Goal: Information Seeking & Learning: Find specific fact

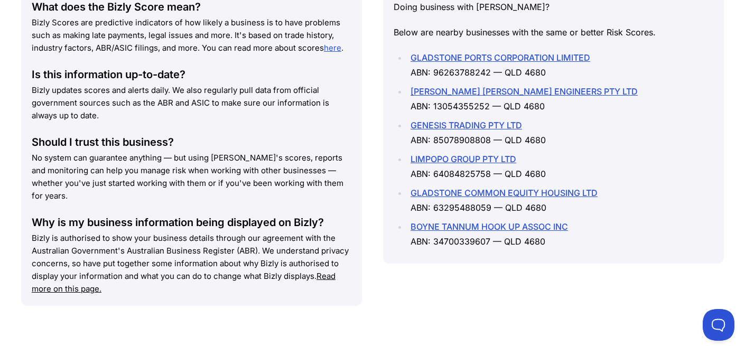
scroll to position [1583, 0]
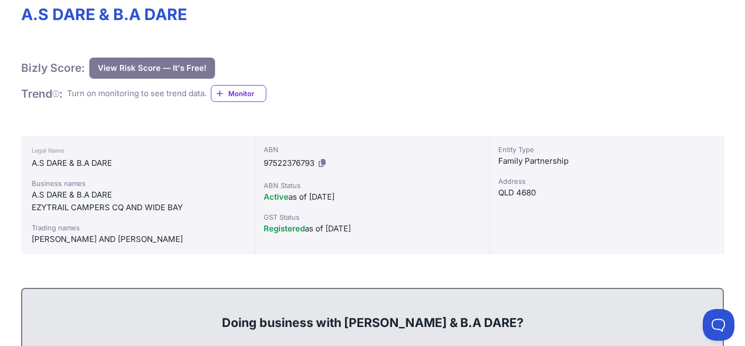
click at [95, 192] on div "A.S DARE & B.A DARE" at bounding box center [138, 195] width 212 height 13
click at [153, 203] on div "EZYTRAIL CAMPERS CQ AND WIDE BAY" at bounding box center [138, 207] width 212 height 13
drag, startPoint x: 190, startPoint y: 204, endPoint x: 29, endPoint y: 204, distance: 161.1
click at [29, 204] on div "Legal Name A.S DARE & B.A DARE Business names A.S DARE & B.A DARE EZYTRAIL CAMP…" at bounding box center [138, 195] width 234 height 118
drag, startPoint x: 117, startPoint y: 240, endPoint x: 14, endPoint y: 241, distance: 103.0
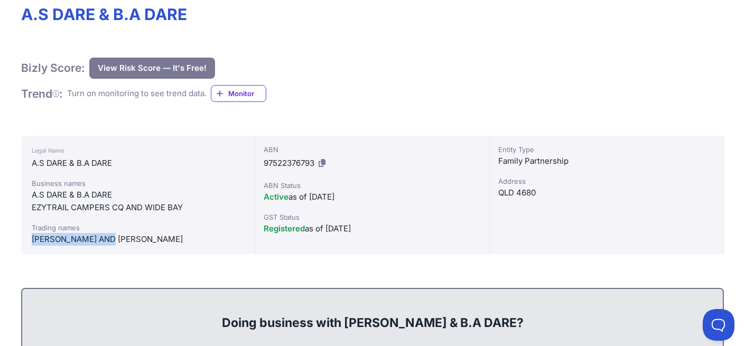
copy div "[PERSON_NAME]"
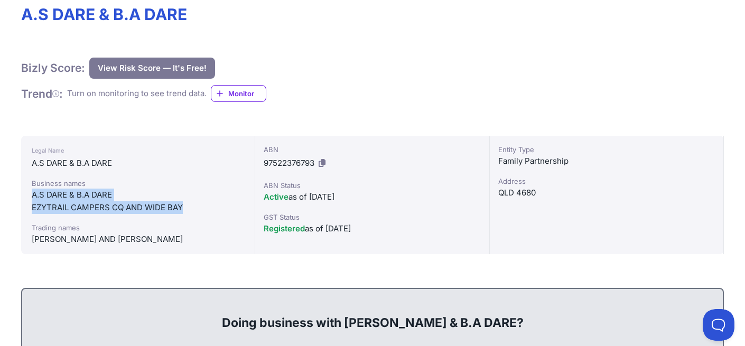
drag, startPoint x: 198, startPoint y: 203, endPoint x: 32, endPoint y: 197, distance: 165.4
click at [32, 197] on div "Business names A.S DARE & B.A DARE EZYTRAIL CAMPERS CQ AND WIDE BAY" at bounding box center [138, 196] width 212 height 36
copy div "A.S DARE & B.A DARE EZYTRAIL CAMPERS CQ AND WIDE BAY"
